Goal: Answer question/provide support

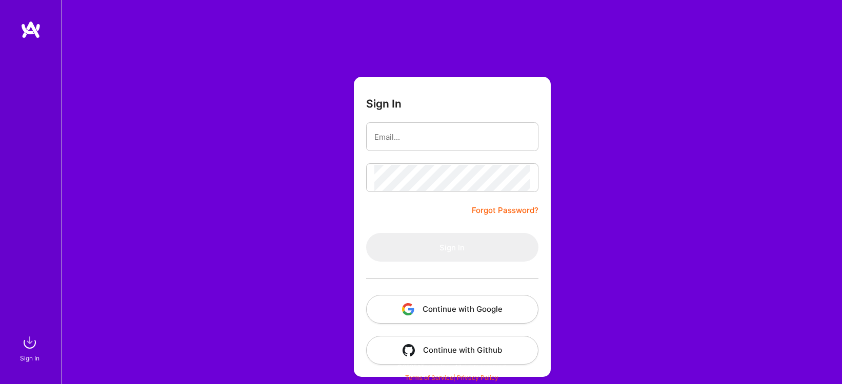
click at [456, 309] on button "Continue with Google" at bounding box center [452, 309] width 172 height 29
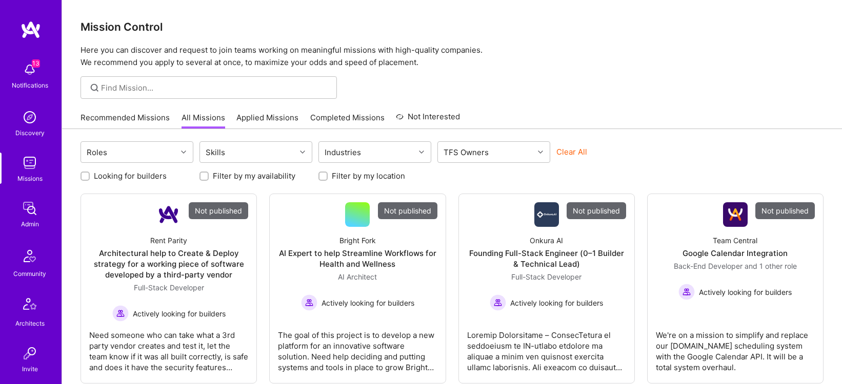
click at [36, 213] on img at bounding box center [29, 208] width 21 height 21
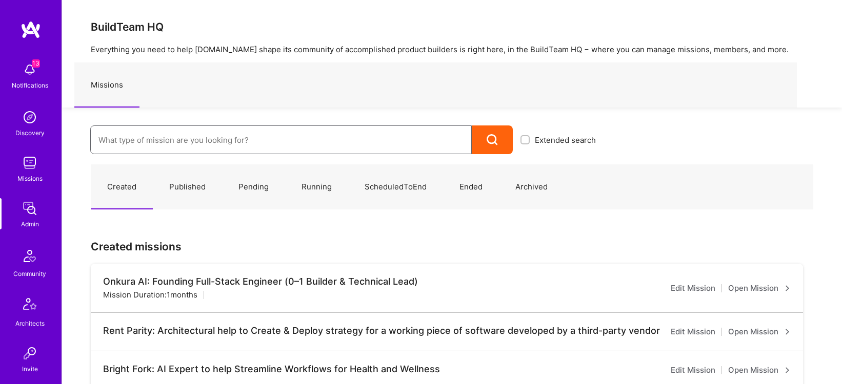
click at [206, 145] on input at bounding box center [280, 140] width 365 height 26
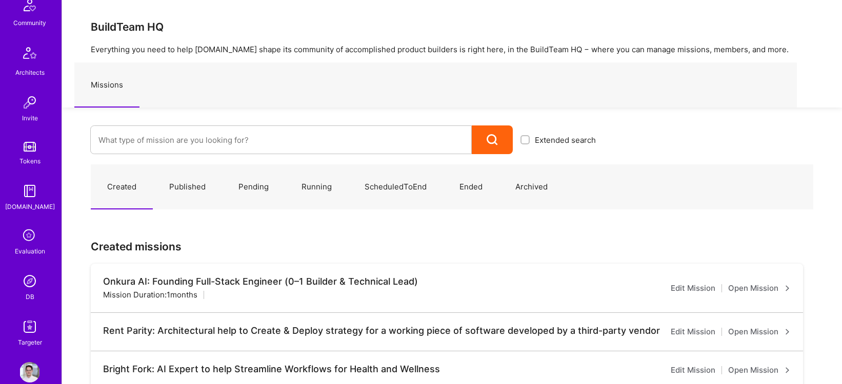
scroll to position [270, 0]
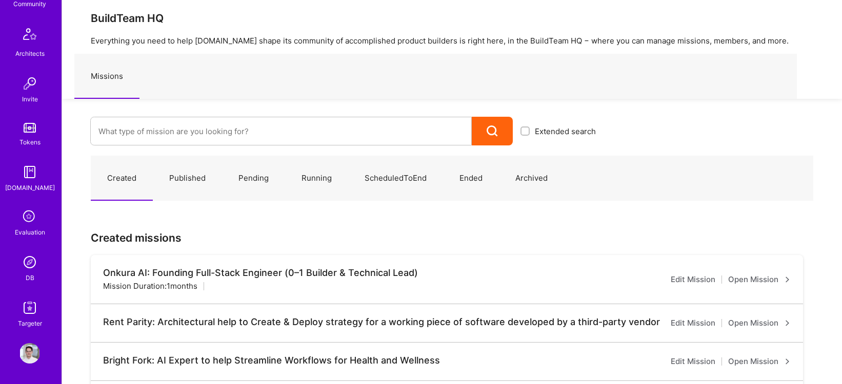
click at [25, 265] on img at bounding box center [29, 262] width 21 height 21
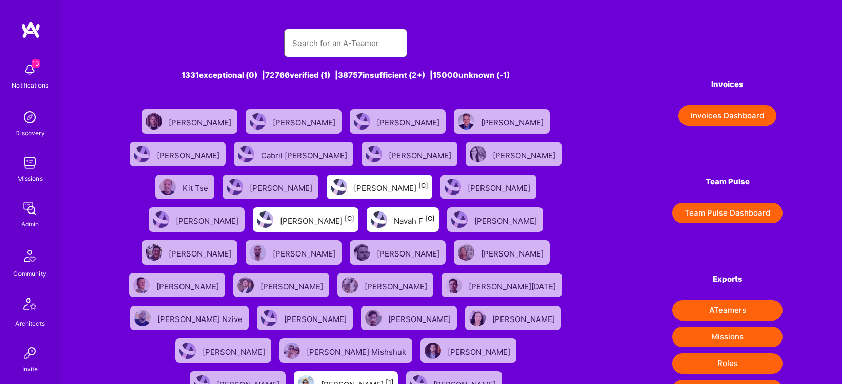
click at [349, 40] on input "text" at bounding box center [345, 43] width 107 height 26
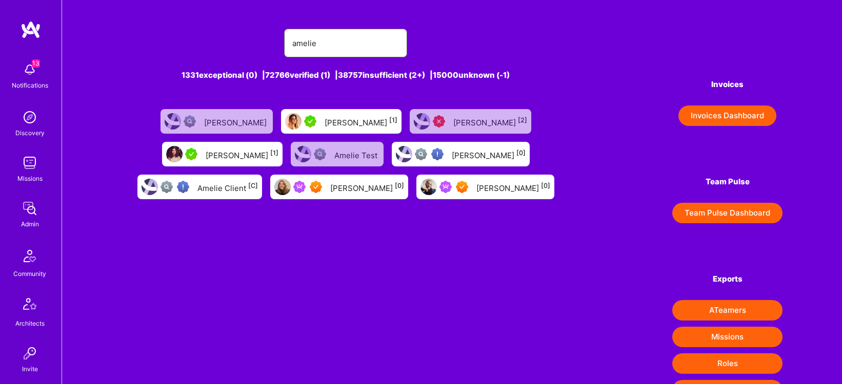
type input "amelie"
click at [350, 187] on div "[PERSON_NAME] [0]" at bounding box center [367, 186] width 74 height 13
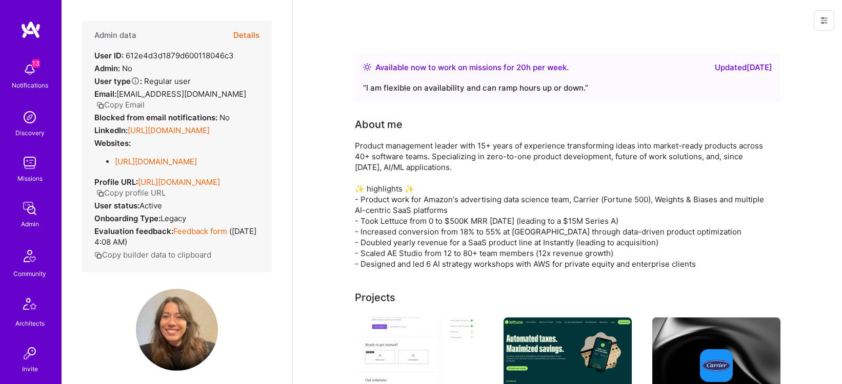
click at [250, 33] on button "Details" at bounding box center [246, 36] width 26 height 30
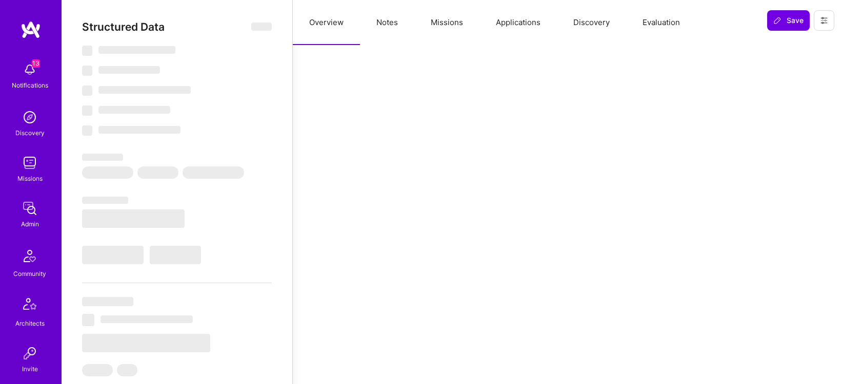
select select "Right Now"
select select "7"
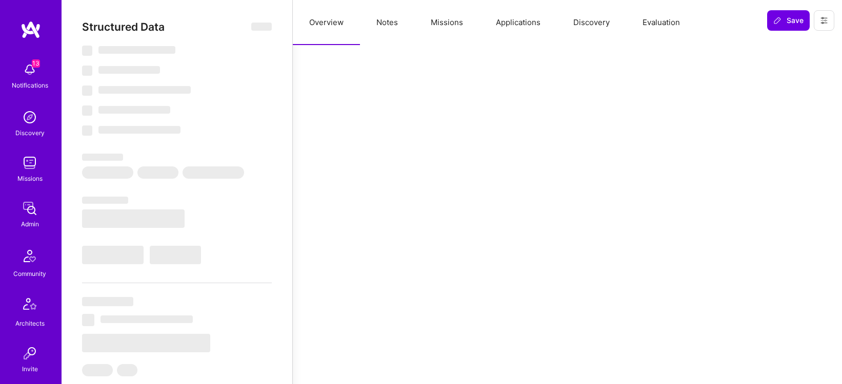
select select "US"
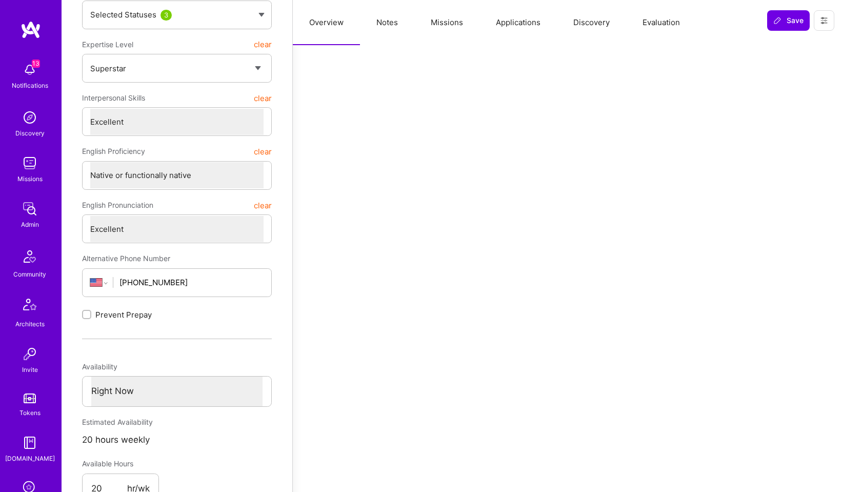
scroll to position [97, 0]
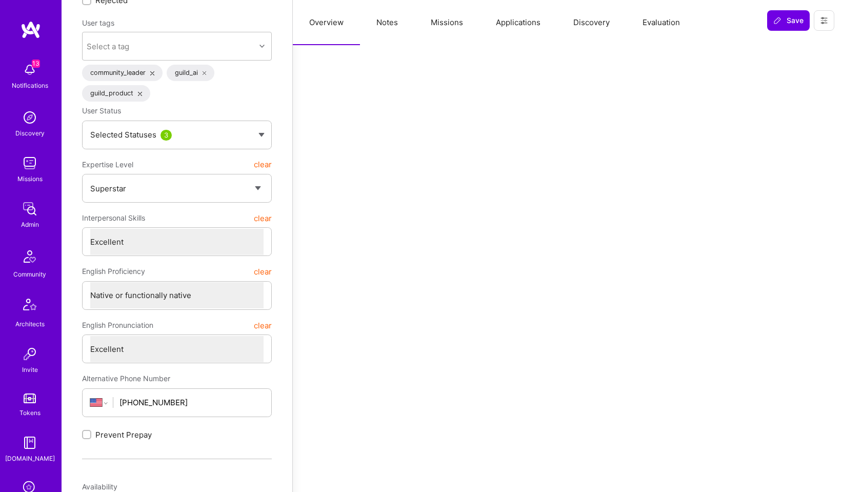
click at [381, 22] on button "Notes" at bounding box center [387, 22] width 54 height 45
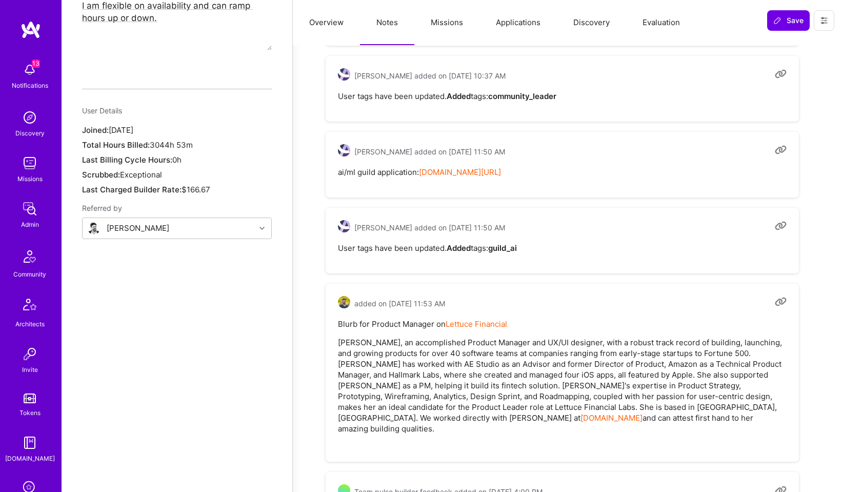
scroll to position [739, 0]
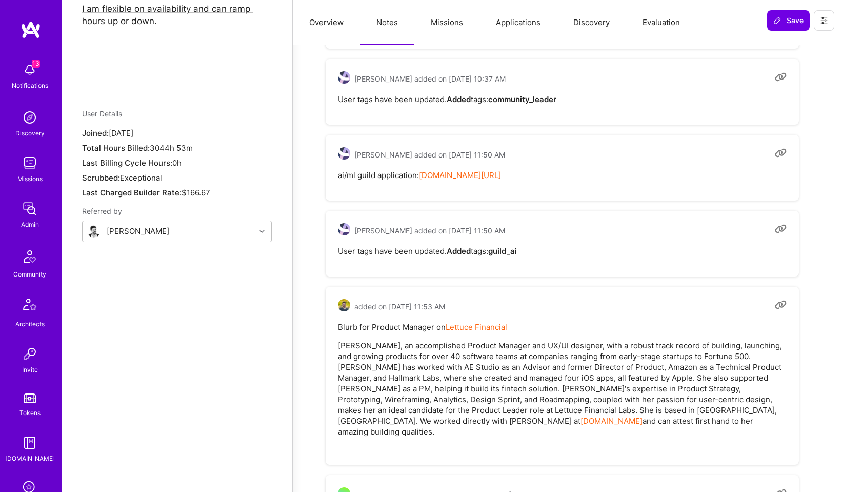
click at [459, 28] on button "Missions" at bounding box center [446, 22] width 65 height 45
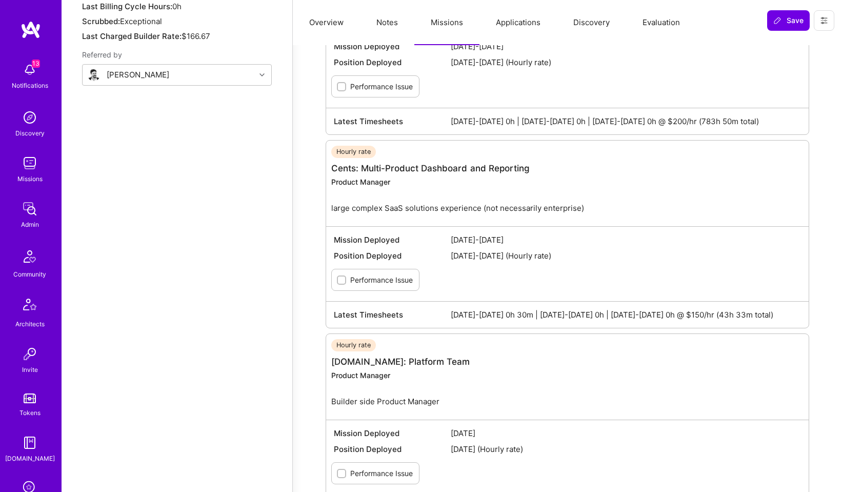
scroll to position [978, 0]
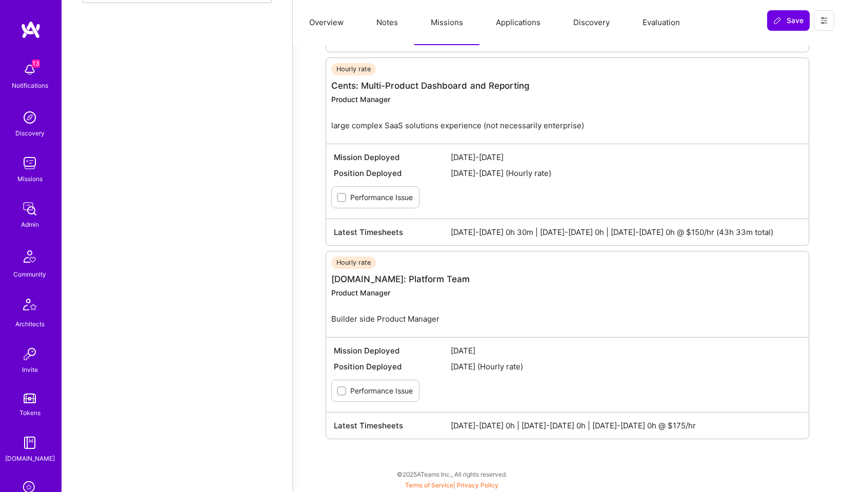
click at [510, 25] on button "Applications" at bounding box center [517, 22] width 77 height 45
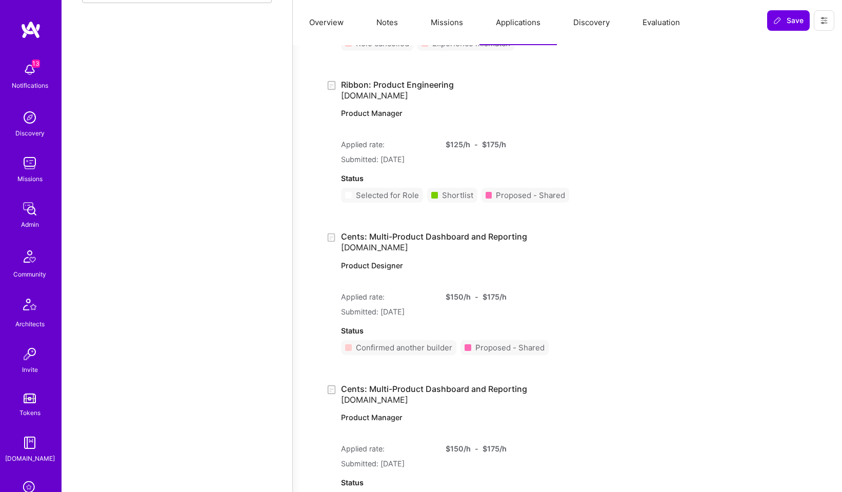
click at [452, 21] on button "Missions" at bounding box center [446, 22] width 65 height 45
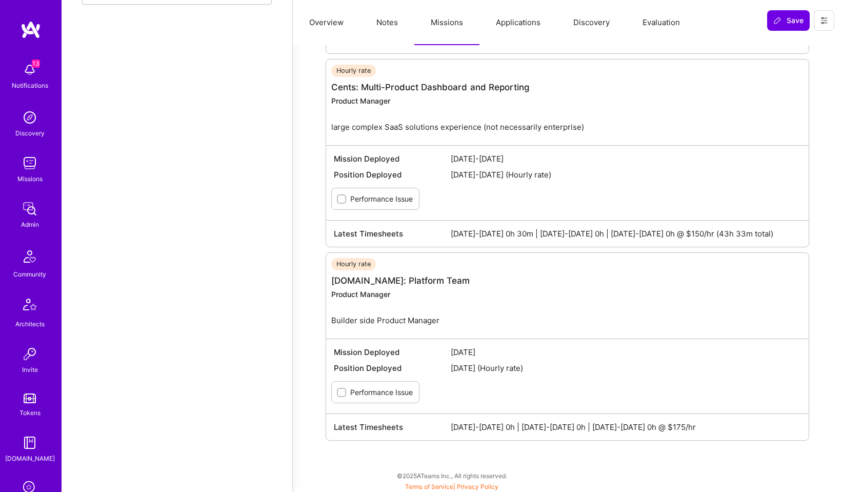
scroll to position [977, 0]
click at [512, 26] on button "Applications" at bounding box center [517, 22] width 77 height 45
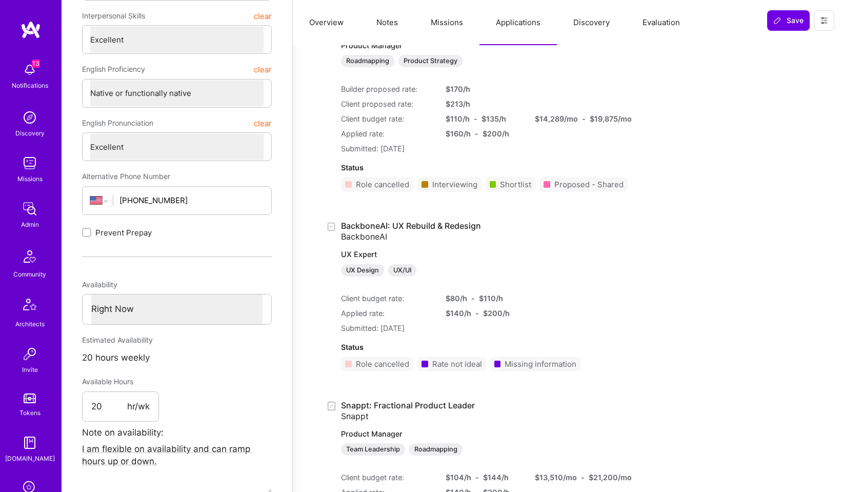
scroll to position [0, 0]
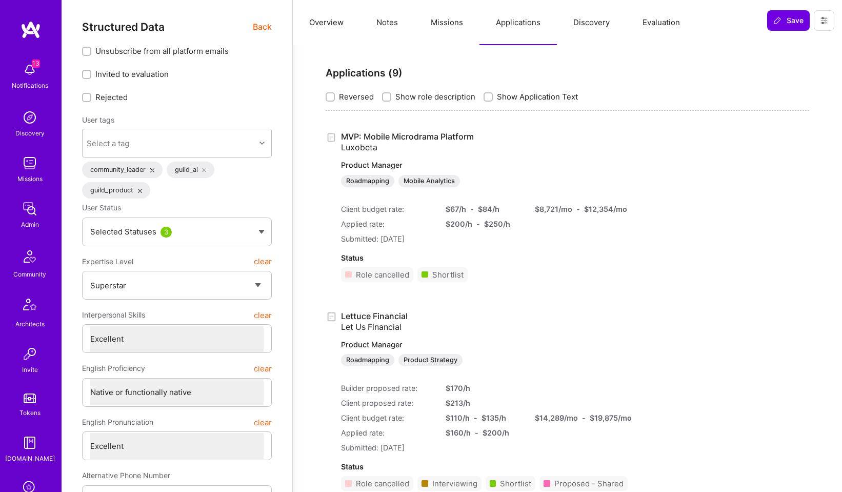
click at [612, 25] on button "Discovery" at bounding box center [591, 22] width 69 height 45
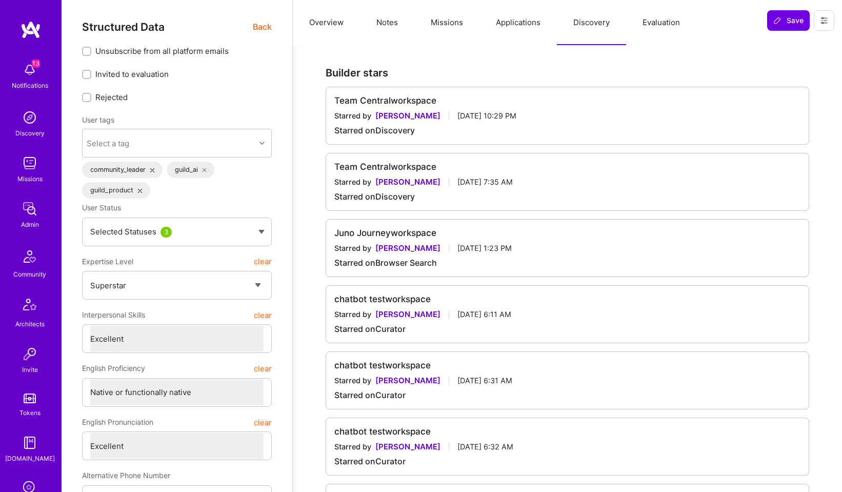
click at [645, 24] on button "Evaluation" at bounding box center [661, 22] width 70 height 45
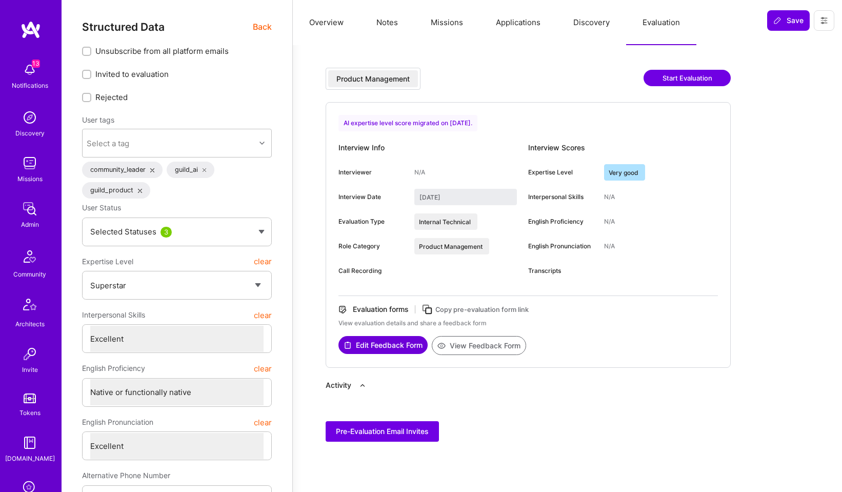
click at [343, 19] on button "Overview" at bounding box center [326, 22] width 67 height 45
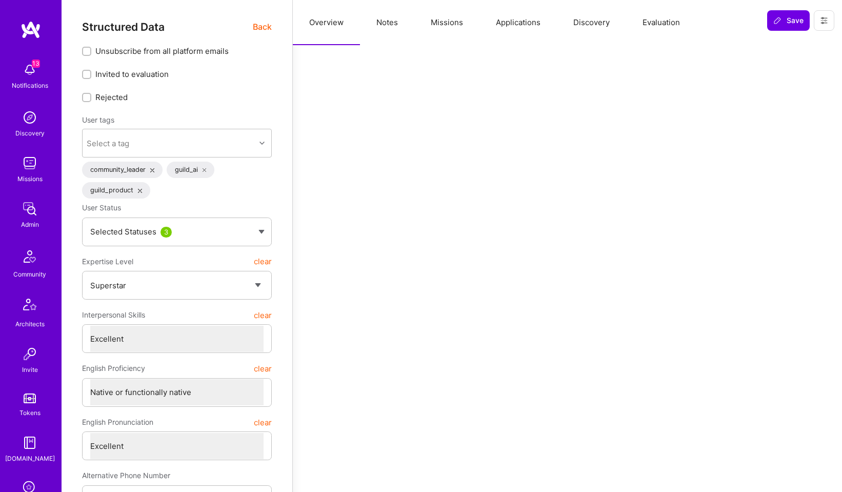
click at [378, 23] on button "Notes" at bounding box center [387, 22] width 54 height 45
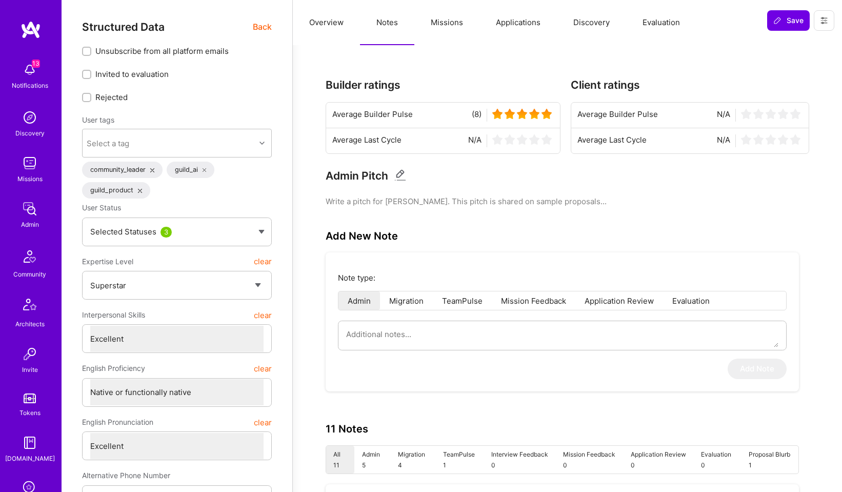
scroll to position [3, 0]
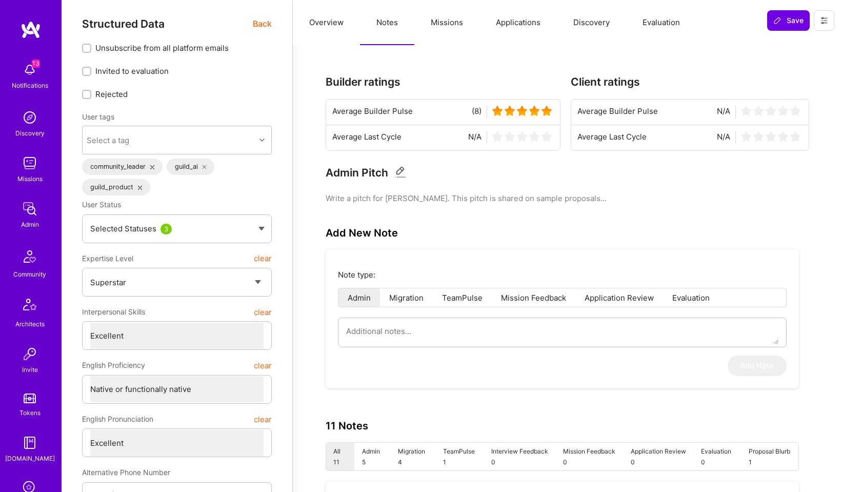
click at [447, 22] on button "Missions" at bounding box center [446, 22] width 65 height 45
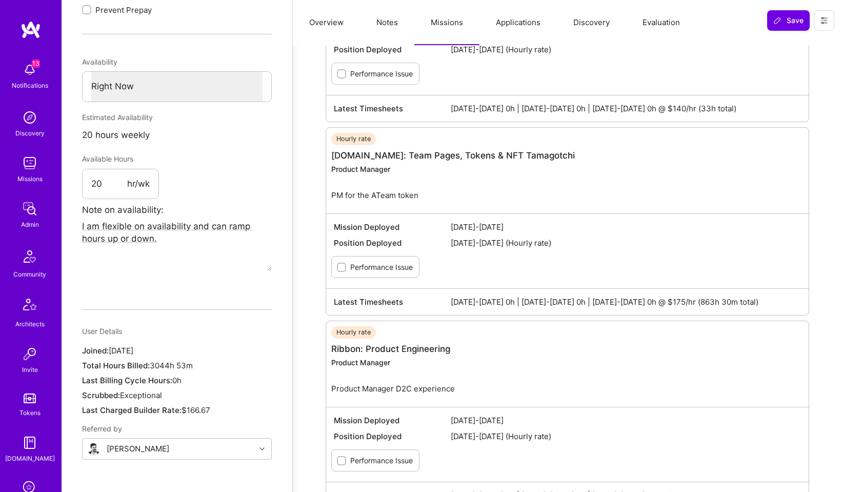
scroll to position [571, 0]
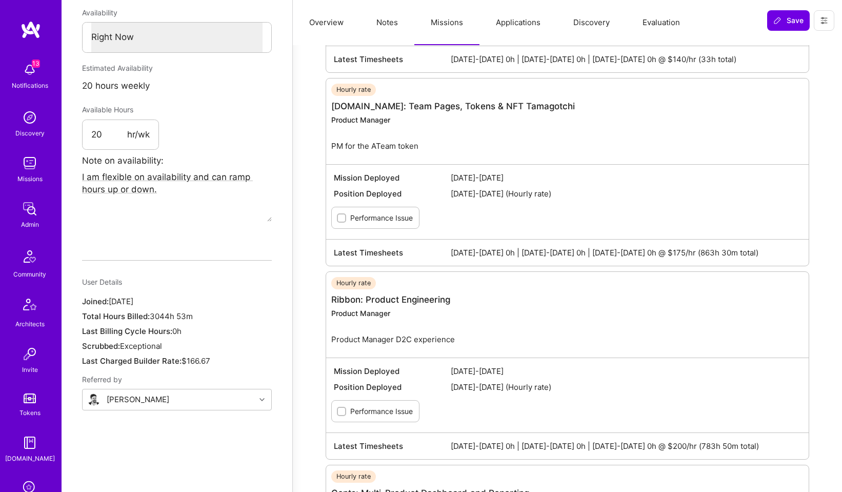
click at [521, 26] on button "Applications" at bounding box center [517, 22] width 77 height 45
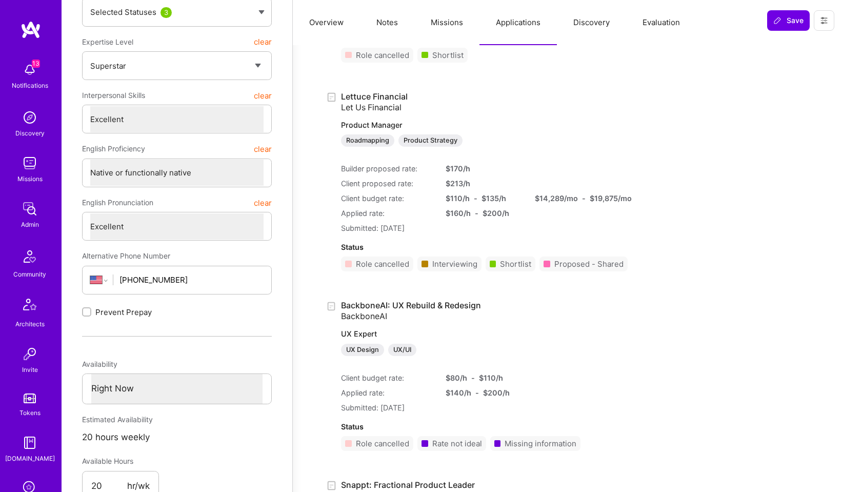
scroll to position [31, 0]
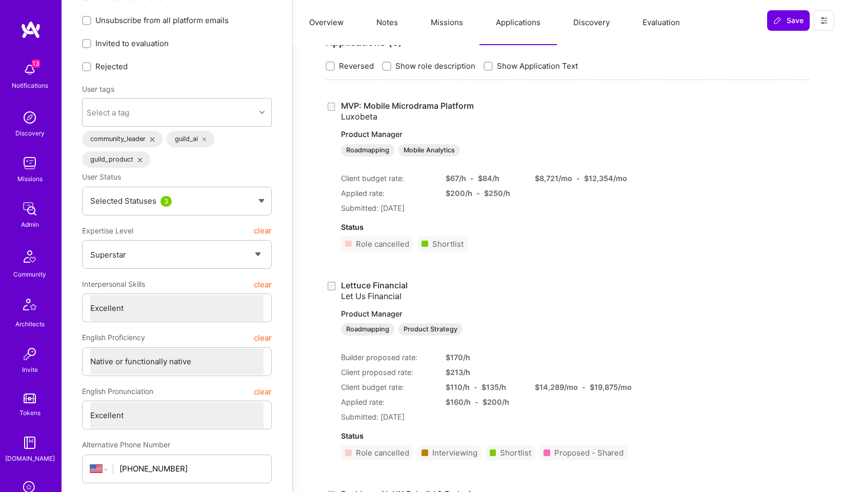
click at [654, 23] on button "Evaluation" at bounding box center [661, 22] width 70 height 45
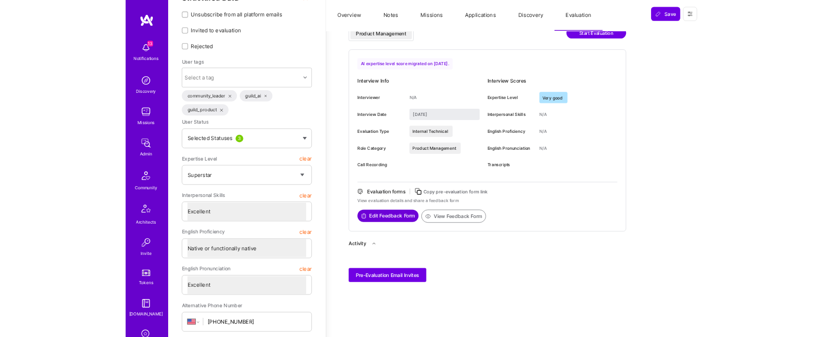
scroll to position [0, 0]
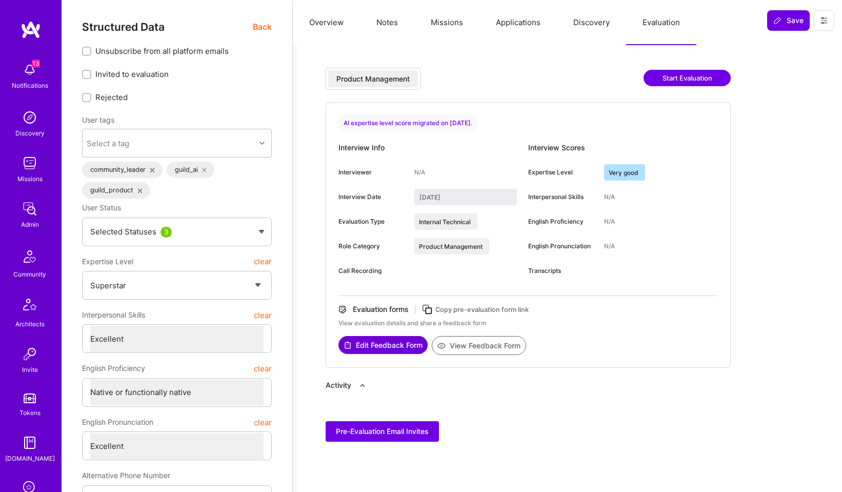
click at [335, 21] on button "Overview" at bounding box center [326, 22] width 67 height 45
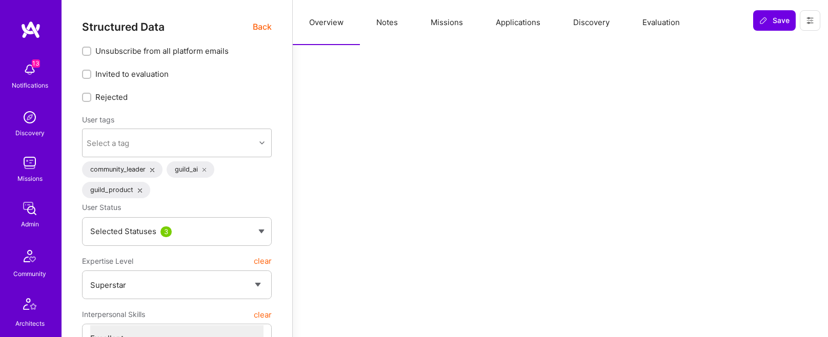
type textarea "x"
